Goal: Information Seeking & Learning: Check status

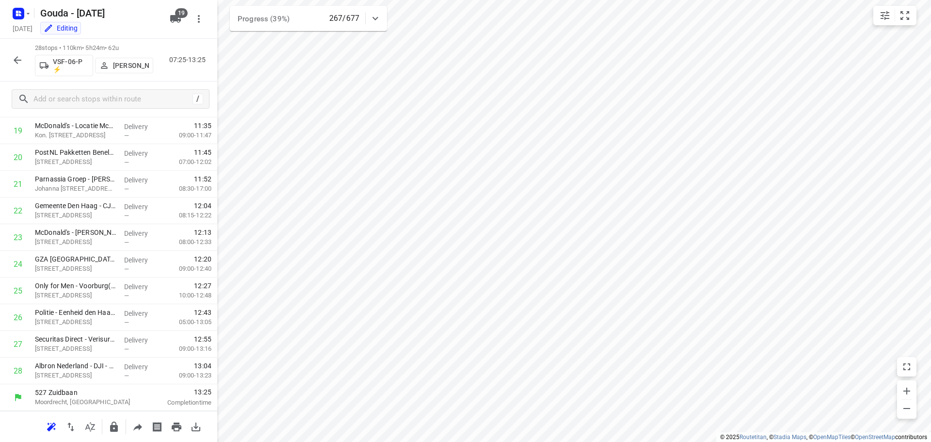
scroll to position [528, 0]
click at [14, 60] on icon "button" at bounding box center [18, 60] width 12 height 12
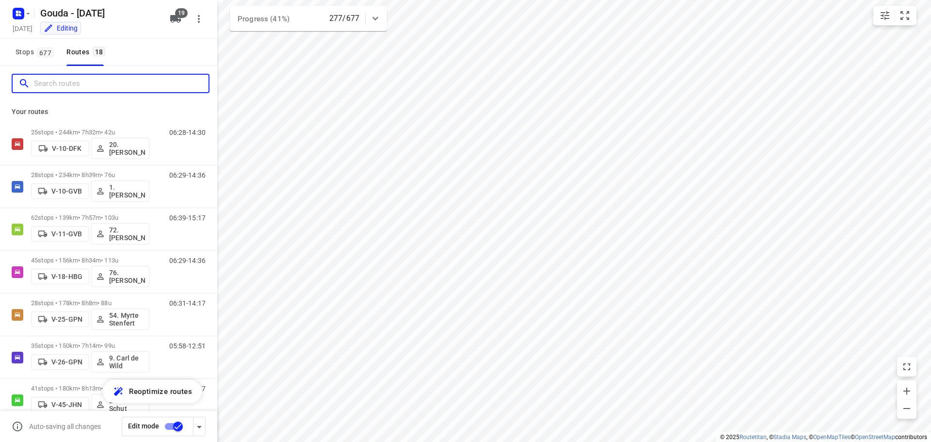
click at [79, 83] on input "Search routes" at bounding box center [121, 83] width 175 height 15
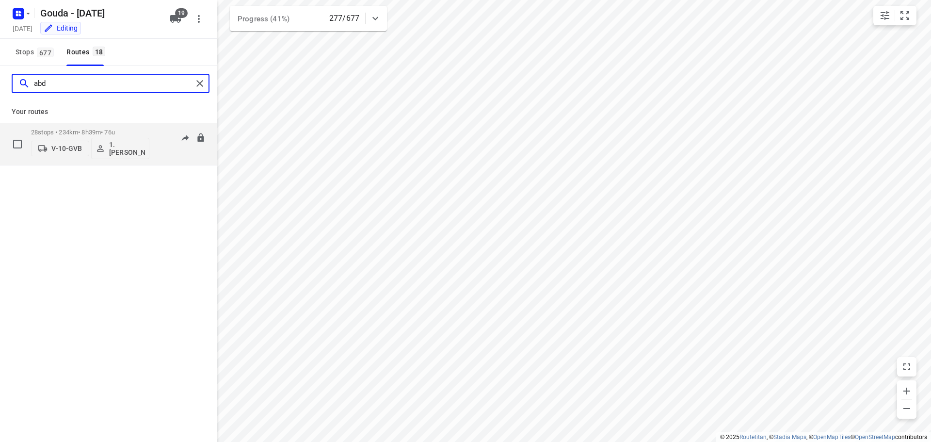
type input "abd"
click at [87, 135] on p "28 stops • 234km • 8h39m • 76u" at bounding box center [90, 131] width 118 height 7
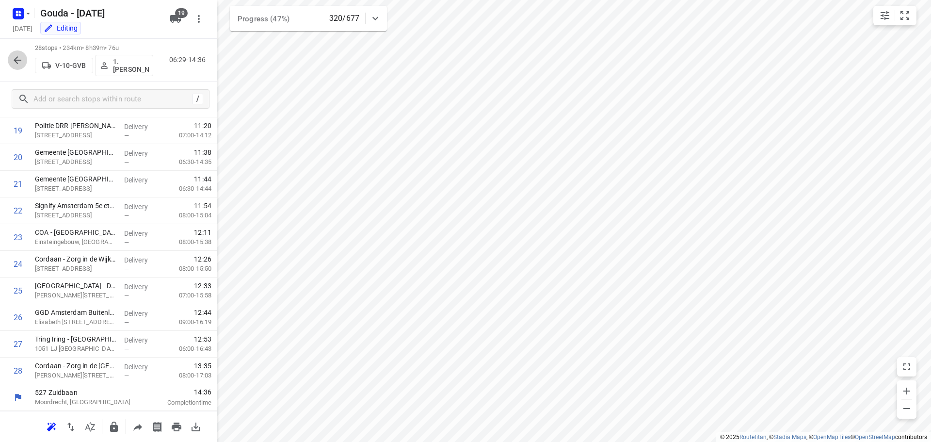
click at [19, 60] on icon "button" at bounding box center [18, 60] width 8 height 8
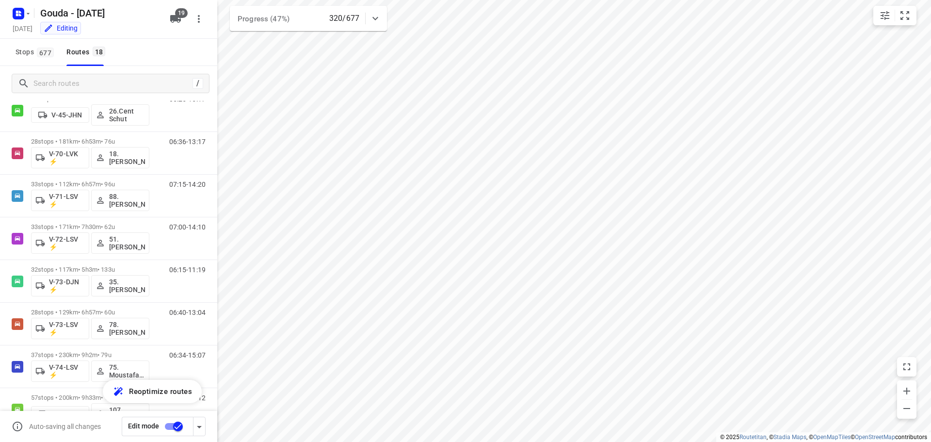
scroll to position [300, 0]
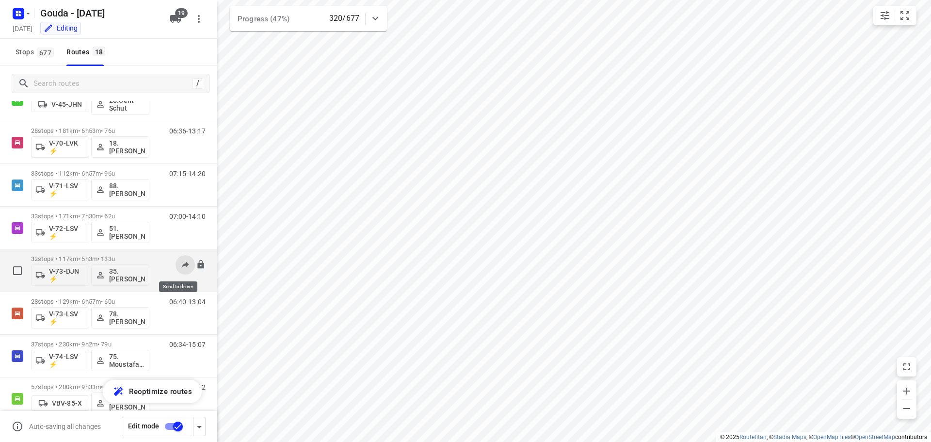
click at [176, 273] on button at bounding box center [185, 264] width 19 height 19
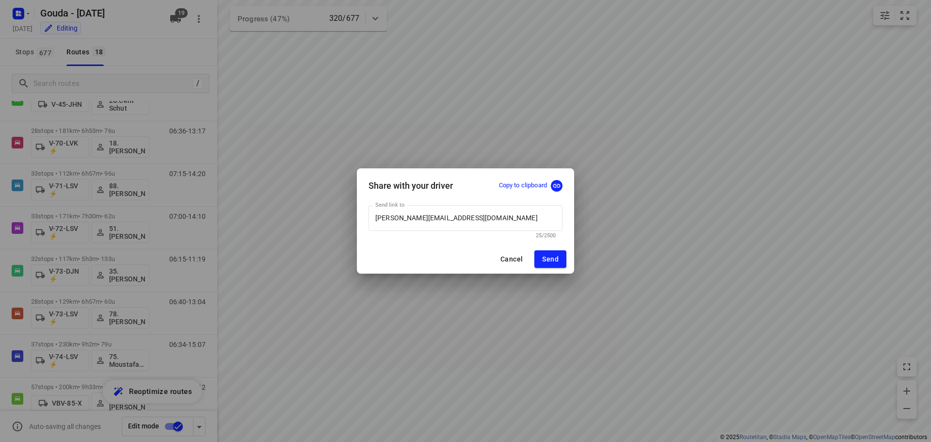
click at [169, 234] on div "Share with your driver Copy to clipboard Send link to alex_dekoning@hotmail.com…" at bounding box center [465, 221] width 931 height 442
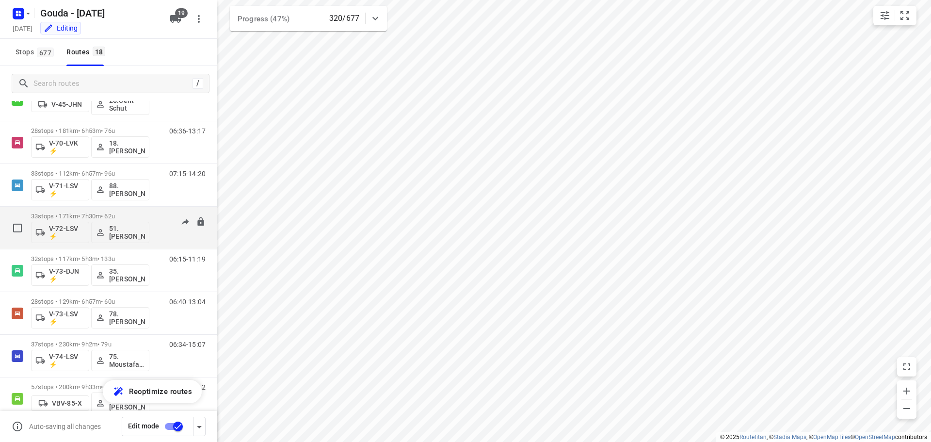
click at [77, 211] on div "33 stops • 171km • 7h30m • 62u V-72-LSV ⚡ 51.Angelique Langerak" at bounding box center [90, 228] width 118 height 40
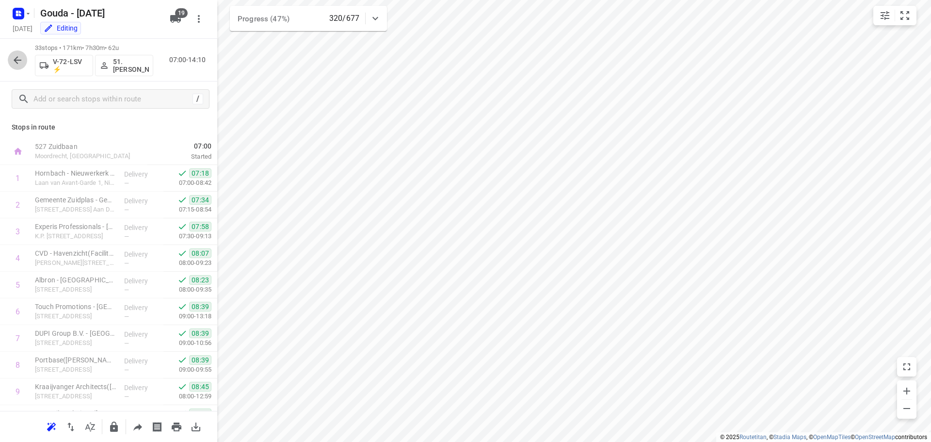
click at [23, 62] on button "button" at bounding box center [17, 59] width 19 height 19
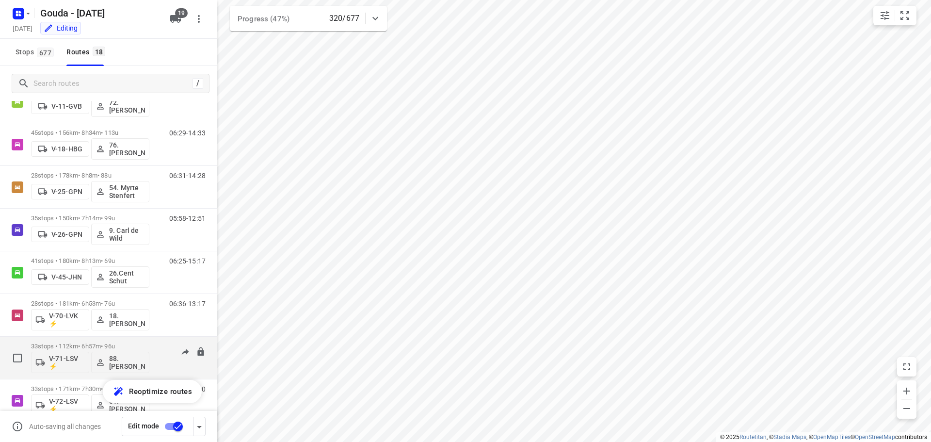
scroll to position [291, 0]
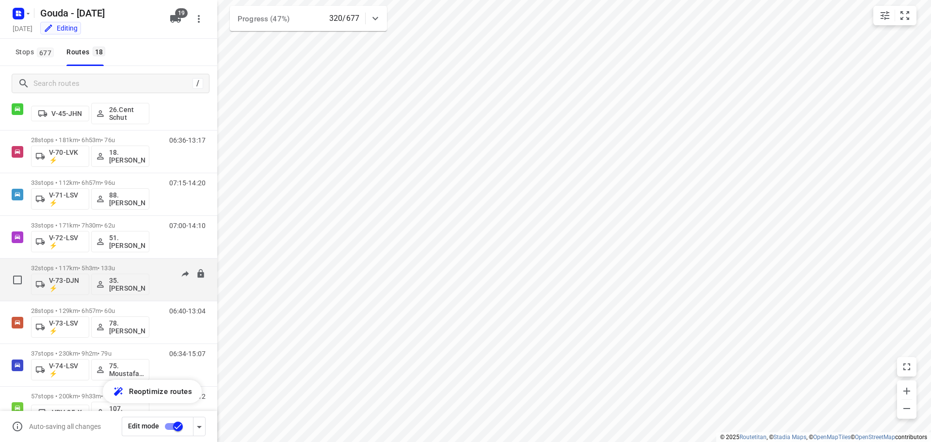
click at [94, 267] on p "32 stops • 117km • 5h3m • 133u" at bounding box center [90, 267] width 118 height 7
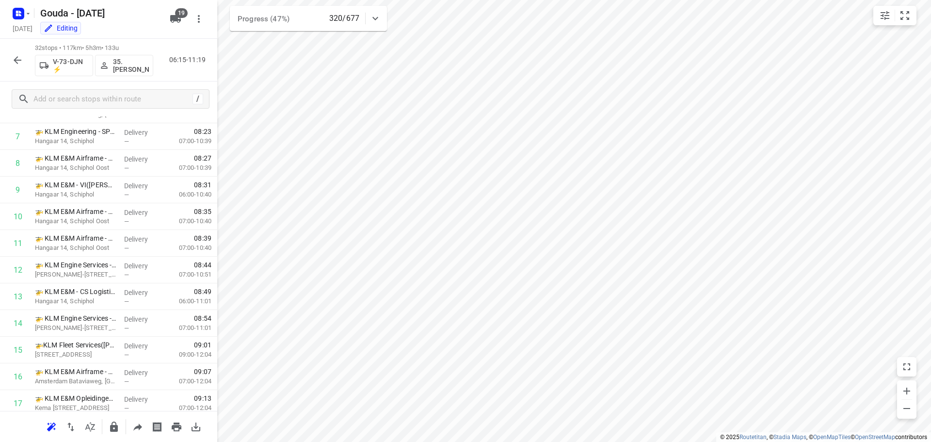
scroll to position [634, 0]
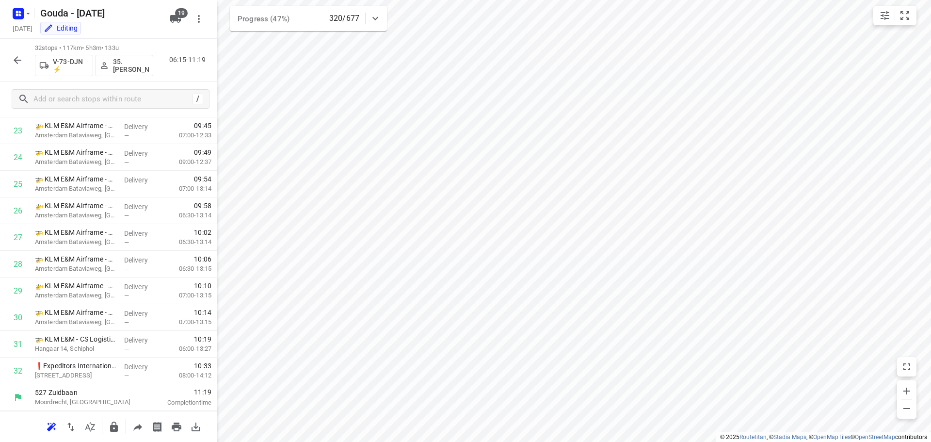
click at [22, 61] on icon "button" at bounding box center [18, 60] width 12 height 12
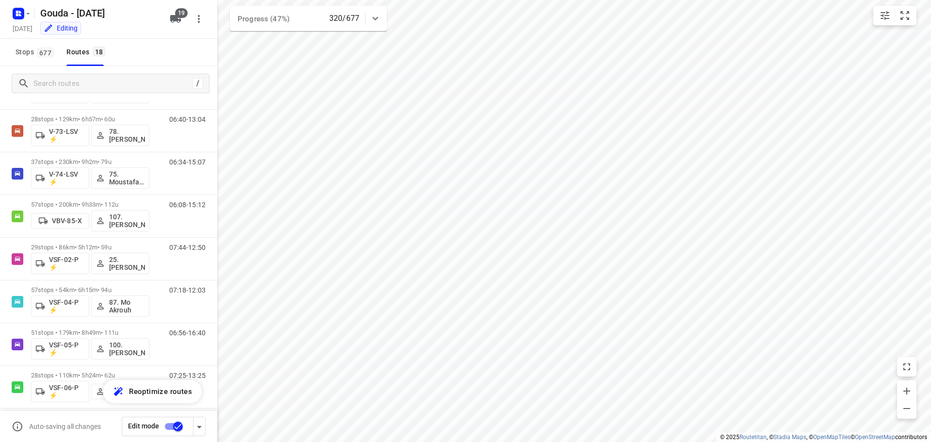
scroll to position [490, 0]
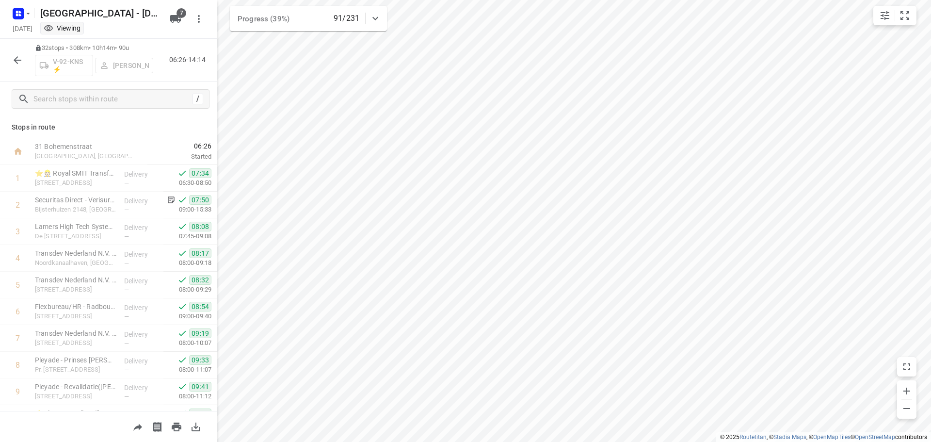
click at [16, 59] on icon "button" at bounding box center [18, 60] width 12 height 12
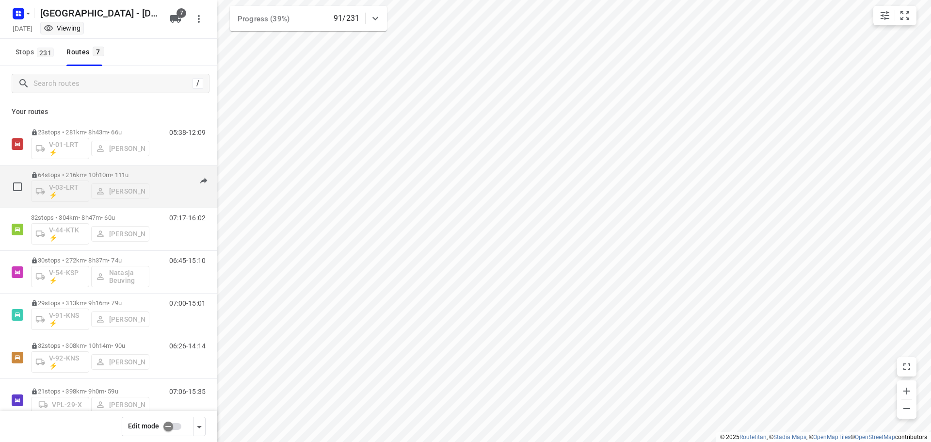
click at [118, 174] on p "64 stops • 216km • 10h10m • 111u" at bounding box center [90, 174] width 118 height 7
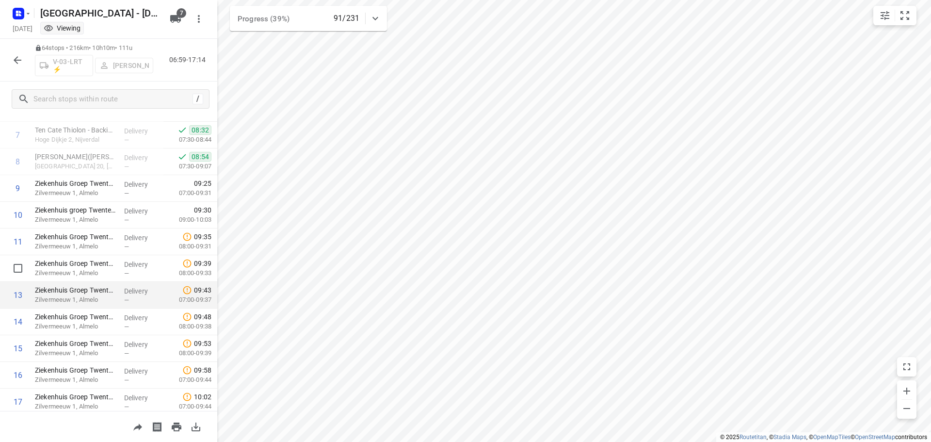
scroll to position [81, 0]
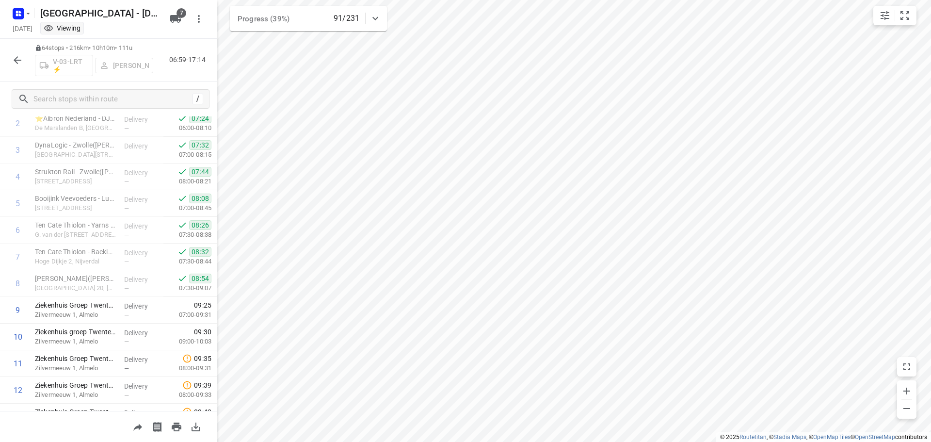
click at [13, 58] on icon "button" at bounding box center [18, 60] width 12 height 12
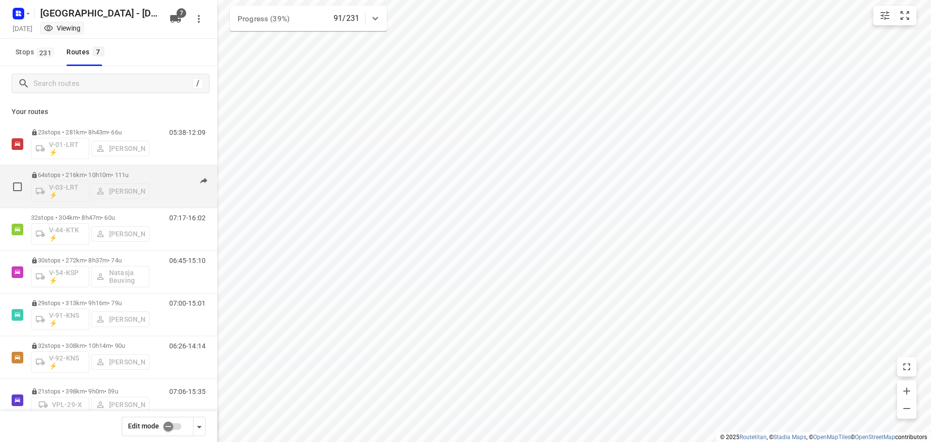
scroll to position [20, 0]
